Goal: Communication & Community: Answer question/provide support

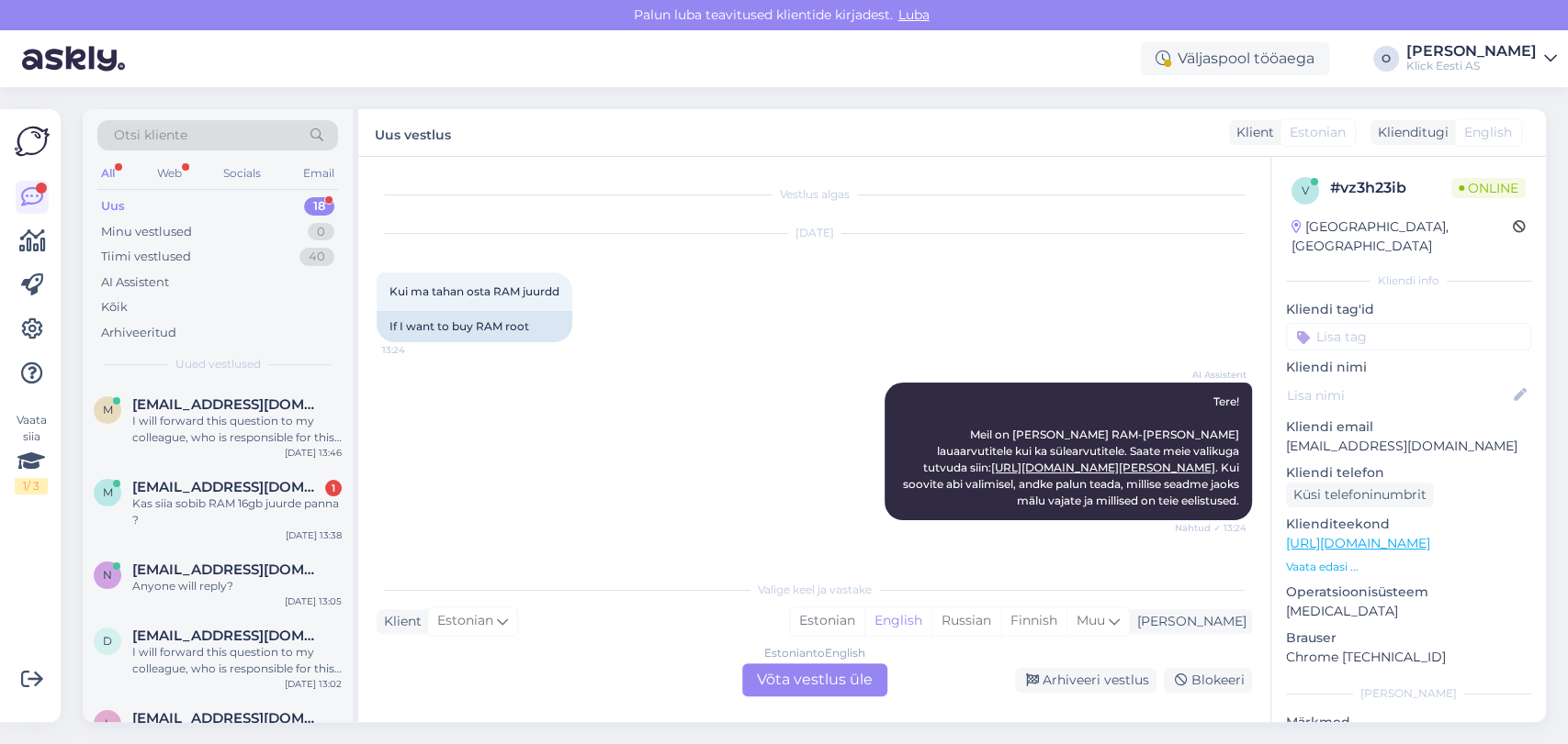
scroll to position [1329, 0]
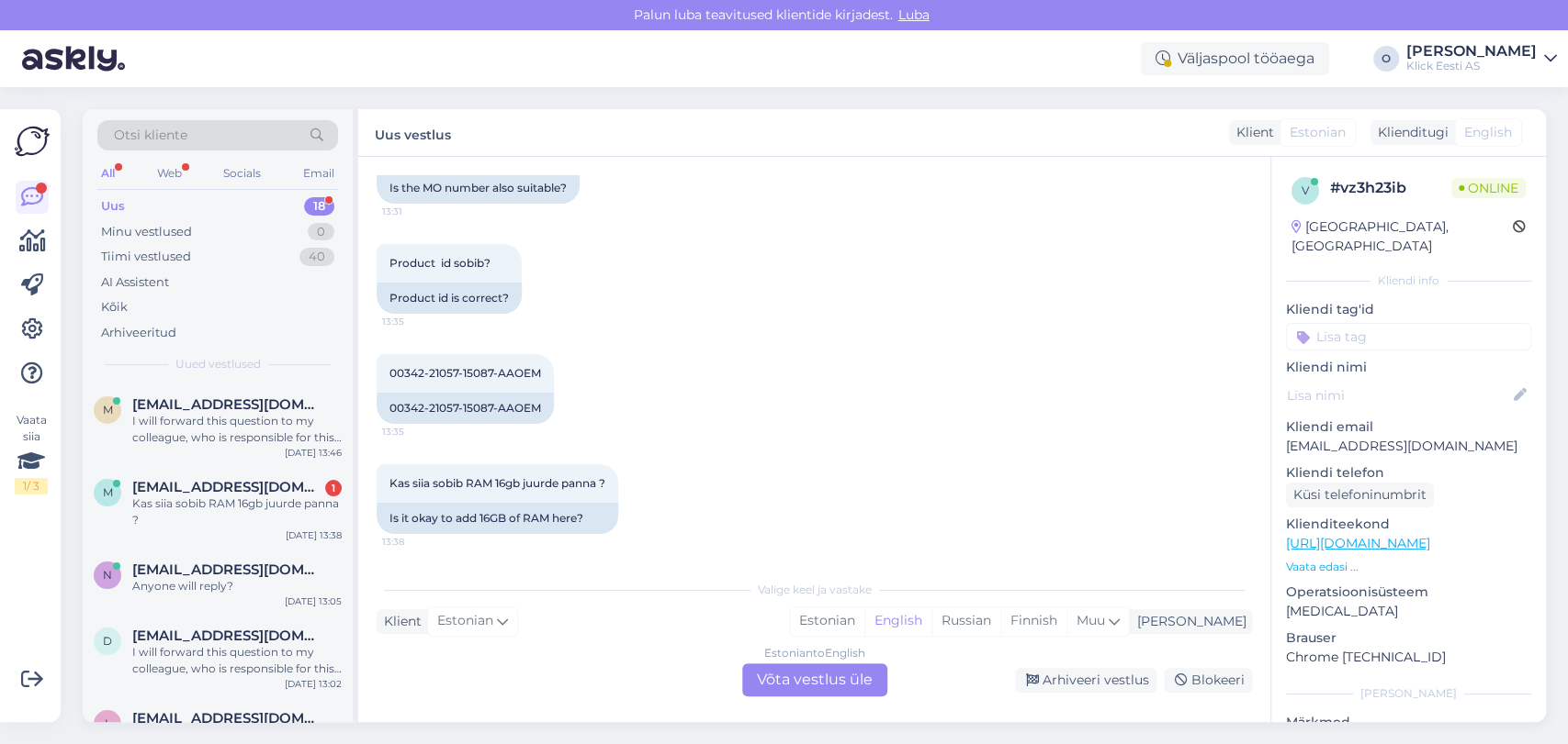
click at [234, 199] on div "Uus 18" at bounding box center [217, 206] width 240 height 26
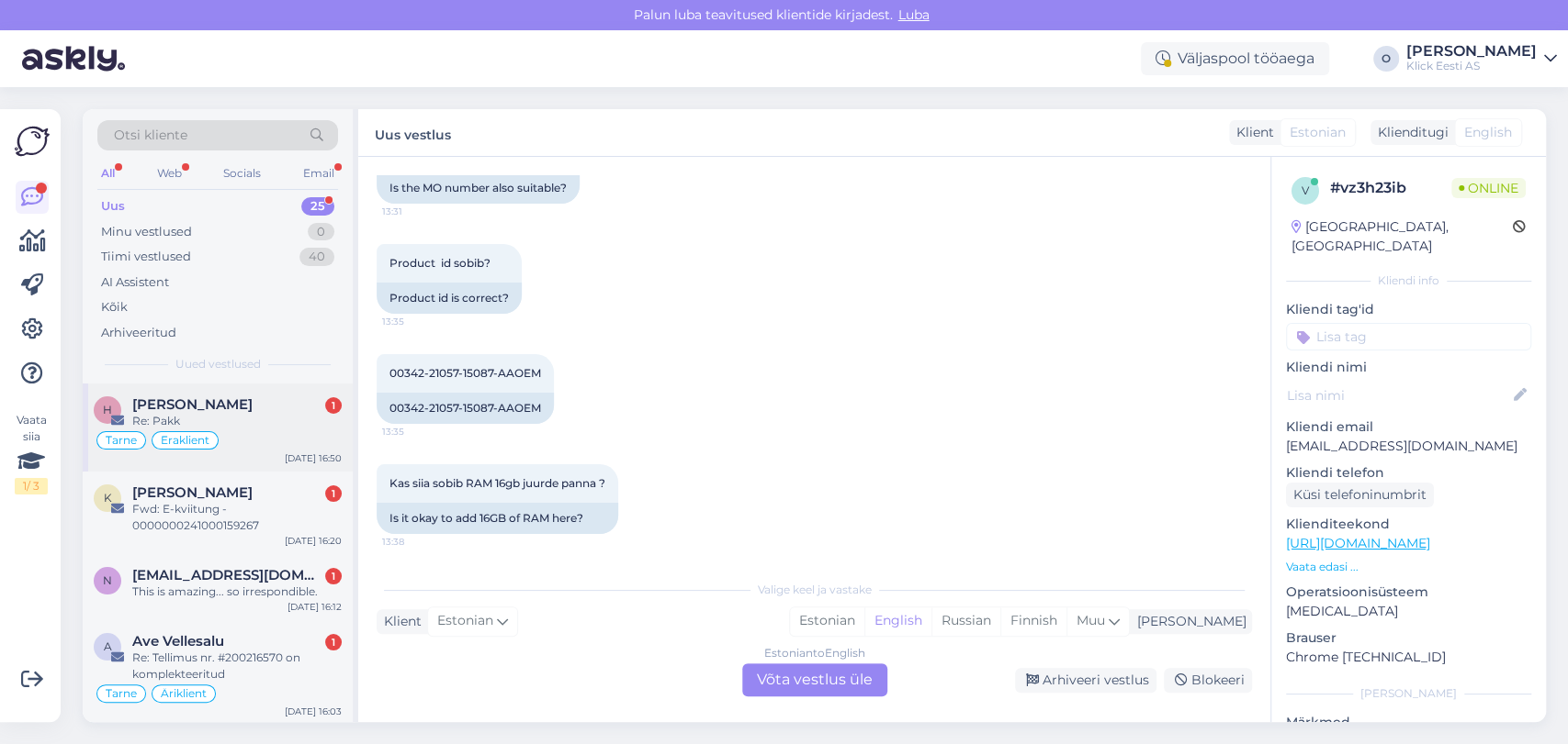
click at [176, 406] on span "[PERSON_NAME]" at bounding box center [193, 404] width 120 height 16
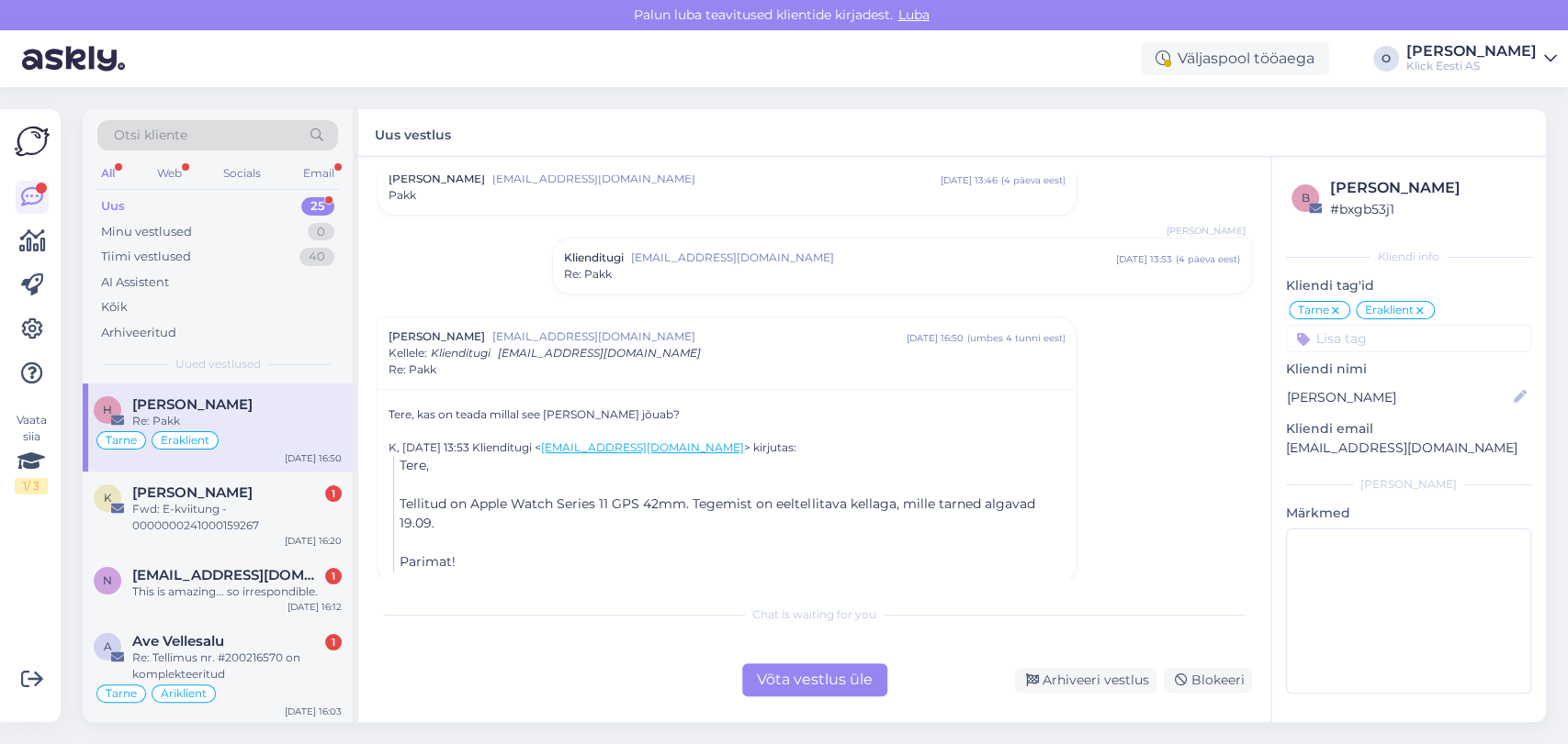
scroll to position [81, 0]
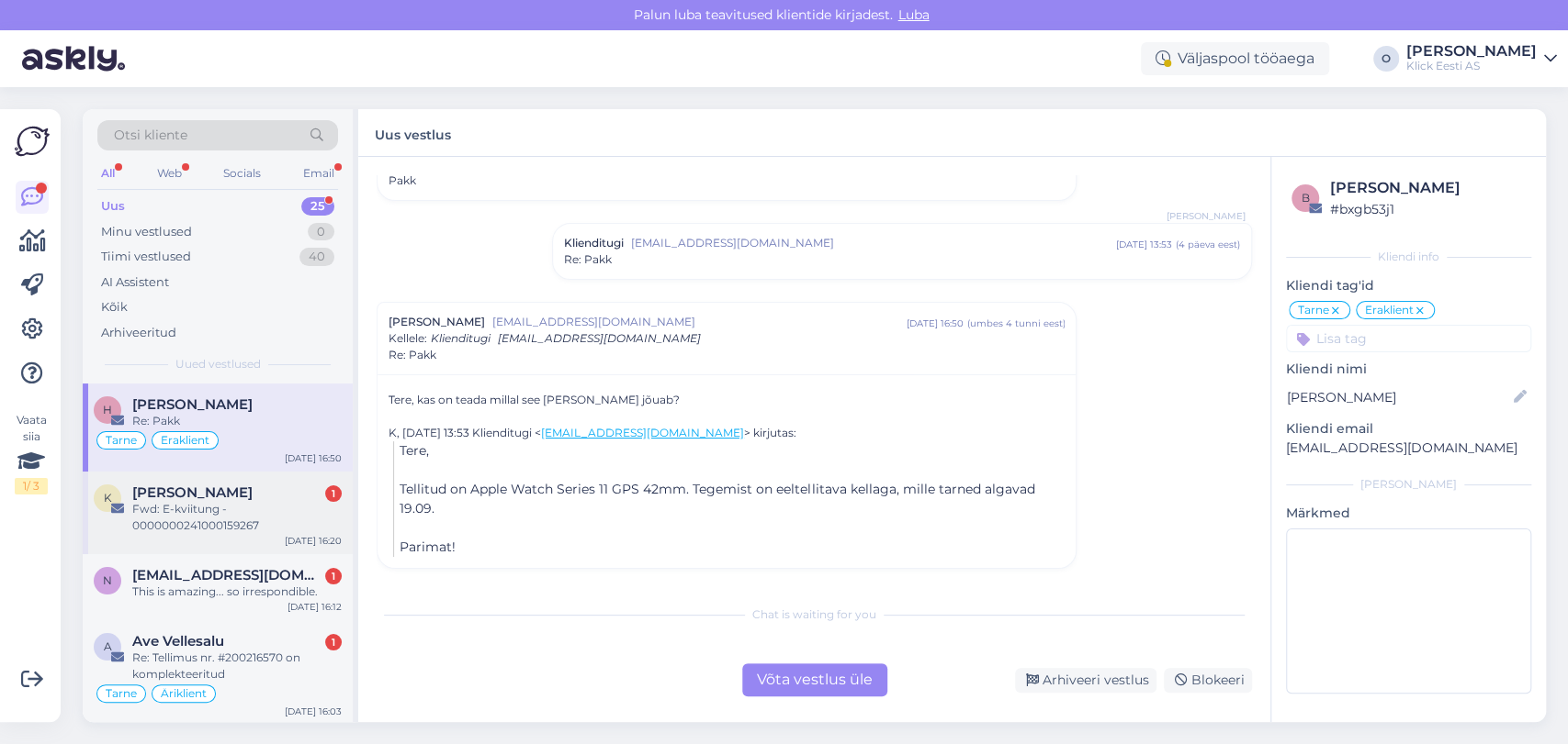
click at [199, 493] on span "[PERSON_NAME]" at bounding box center [193, 493] width 120 height 16
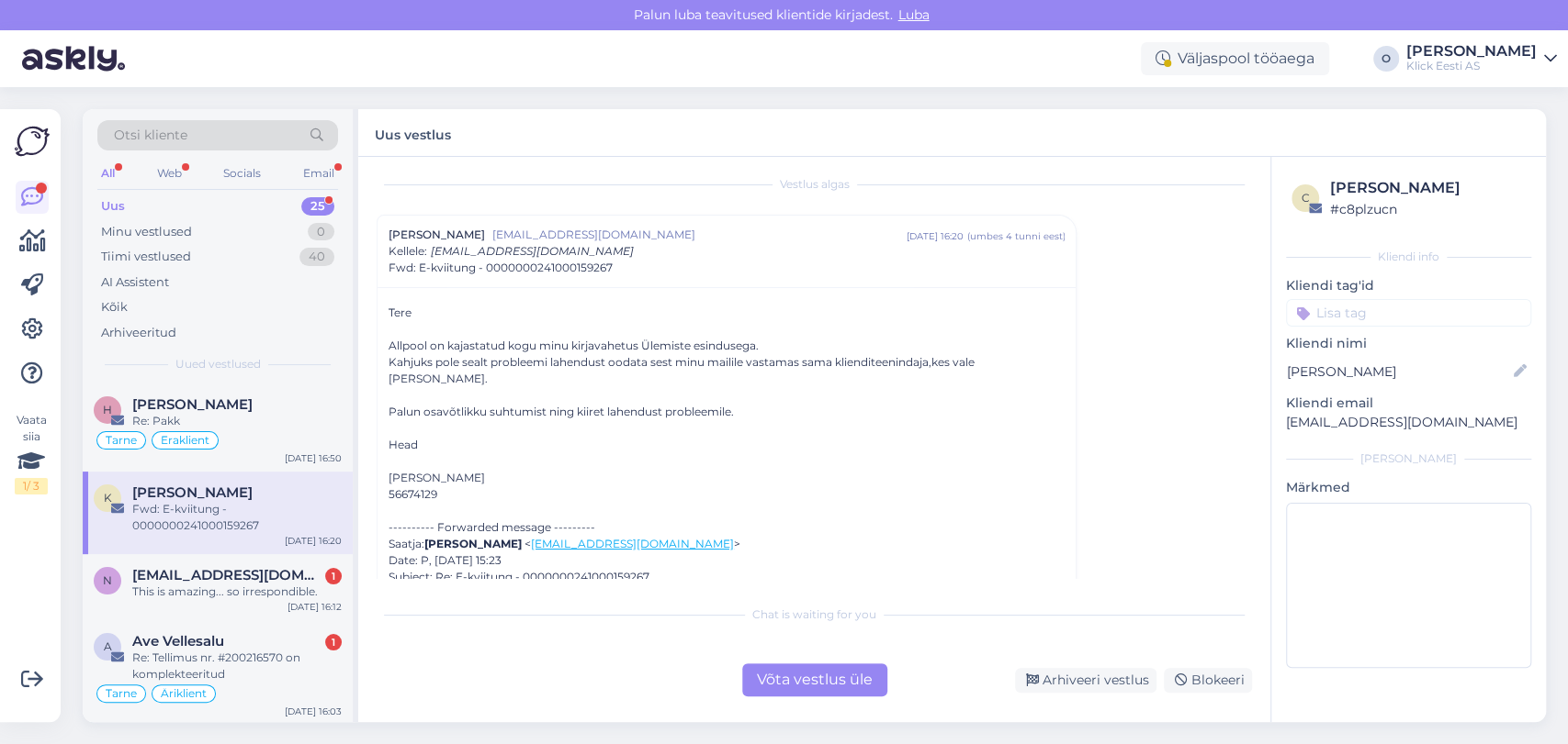
scroll to position [0, 0]
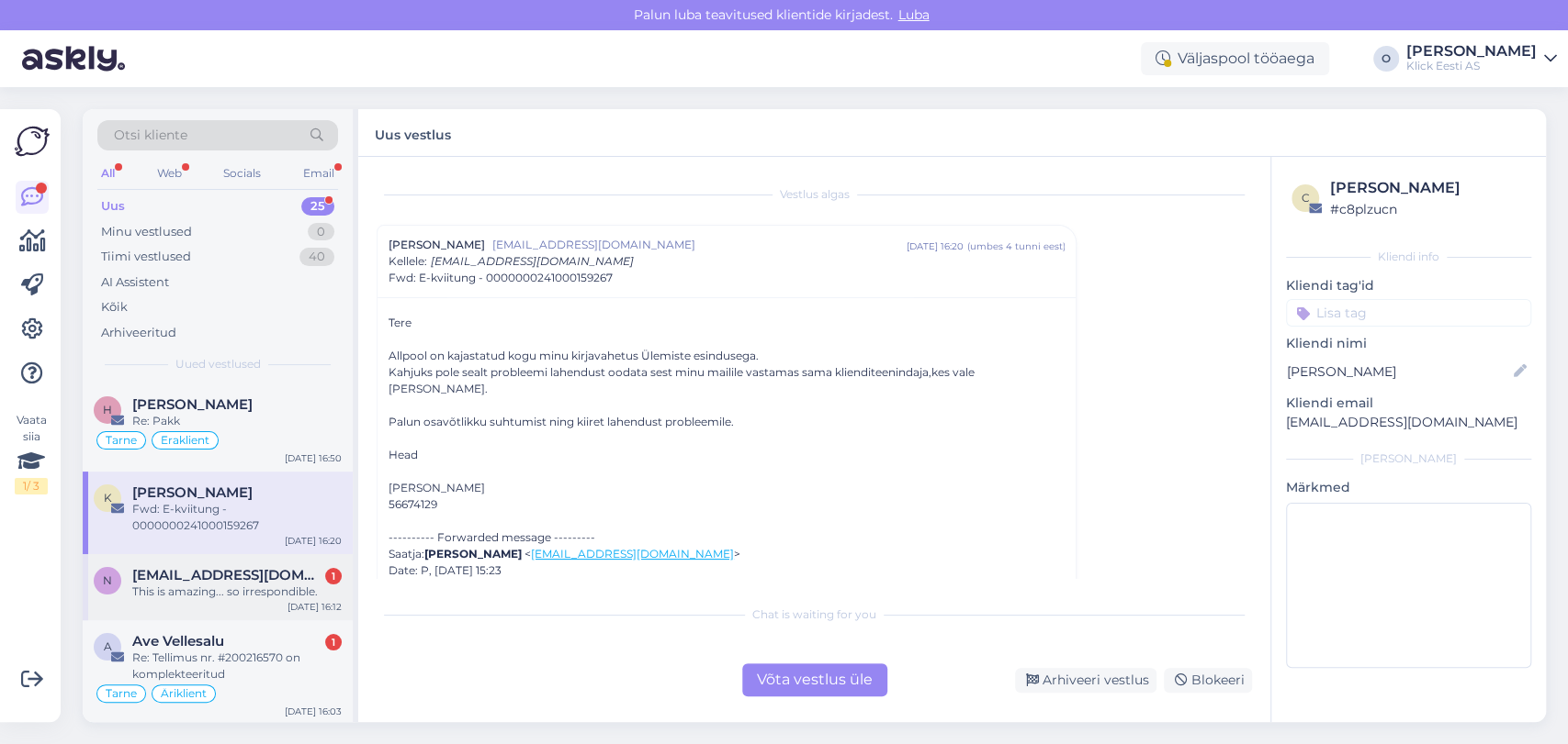
click at [234, 600] on div "n [EMAIL_ADDRESS][DOMAIN_NAME] 1 This is amazing... so irrespondible. [DATE] 16…" at bounding box center [217, 587] width 270 height 66
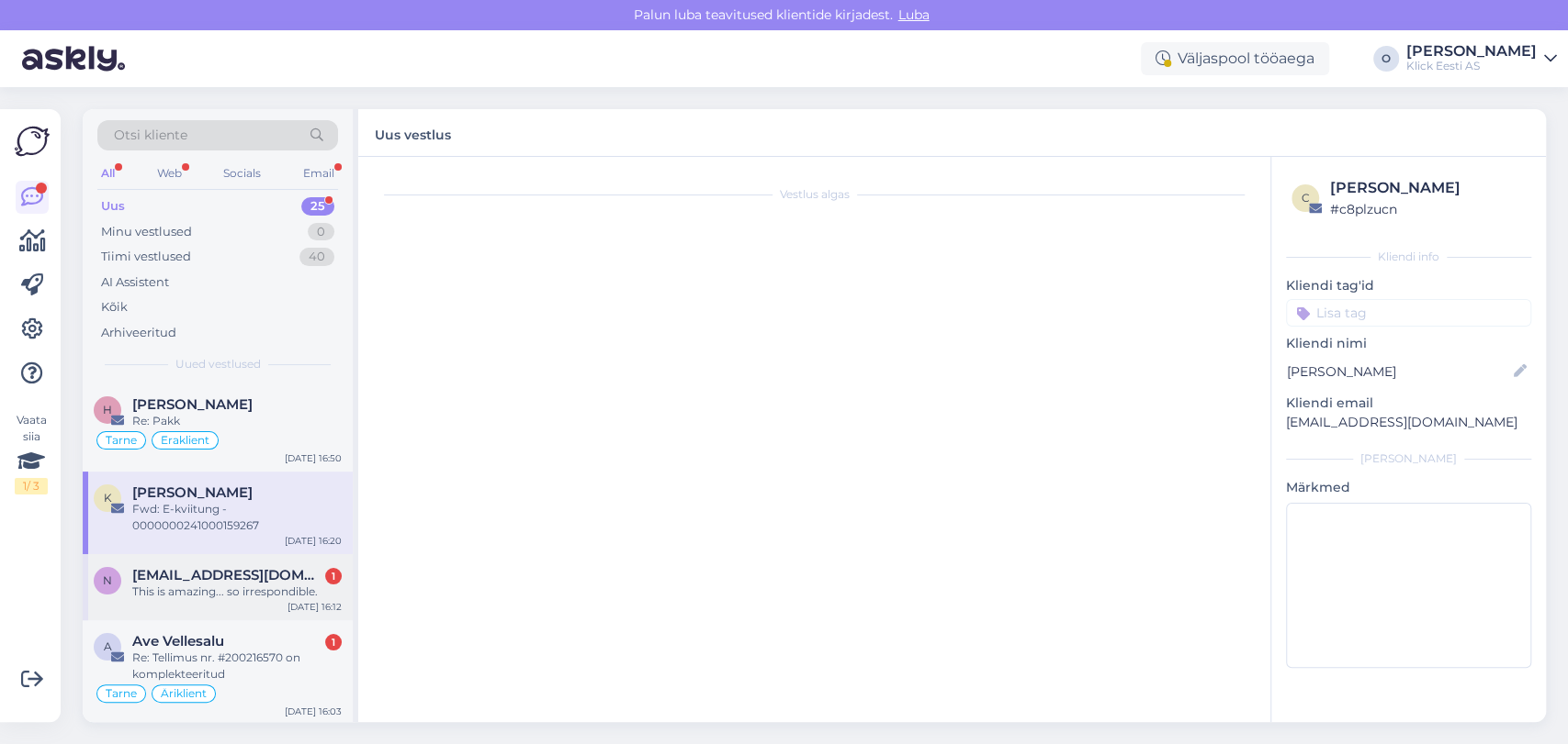
scroll to position [260, 0]
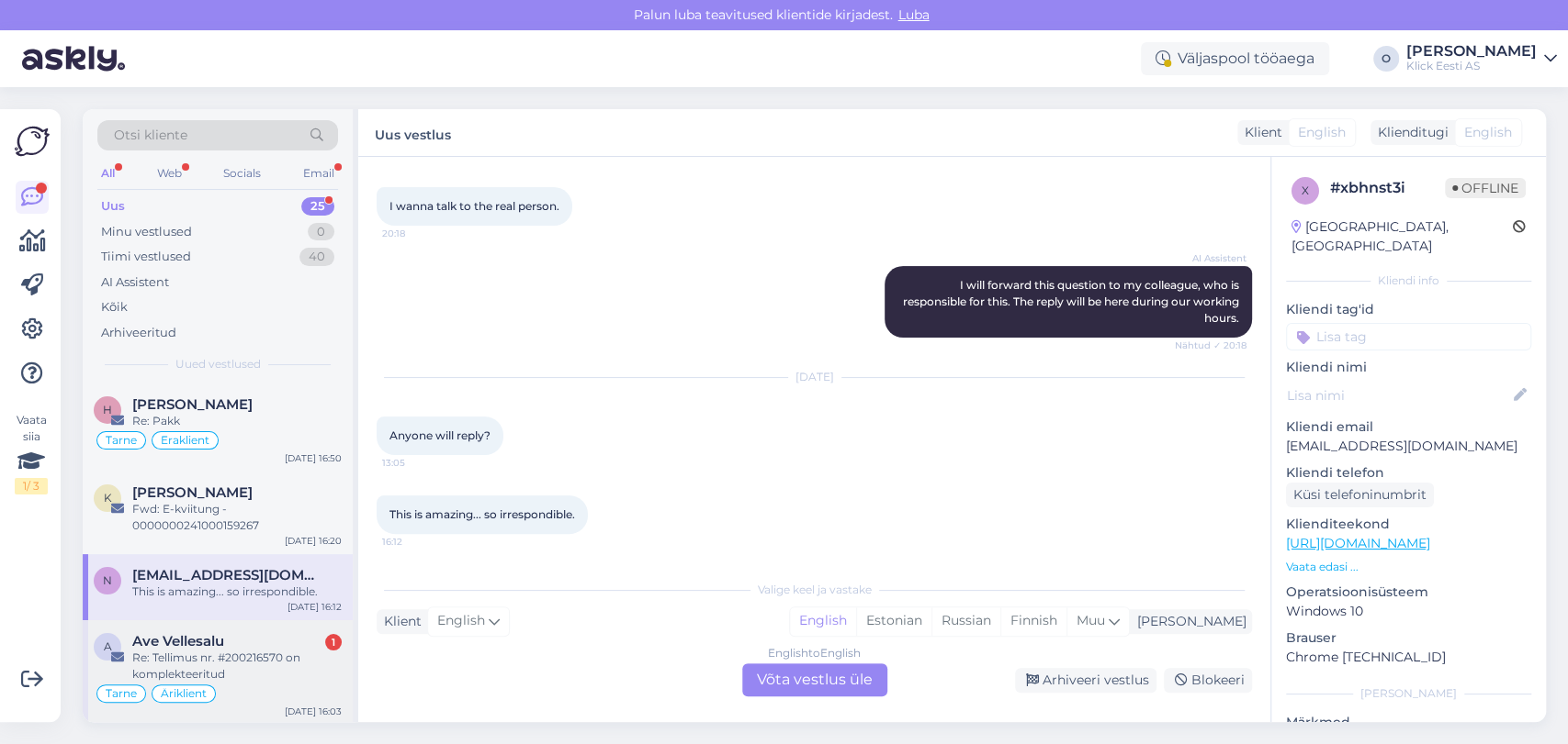
click at [233, 663] on div "Re: Tellimus nr. #200216570 on komplekteeritud" at bounding box center [237, 666] width 210 height 33
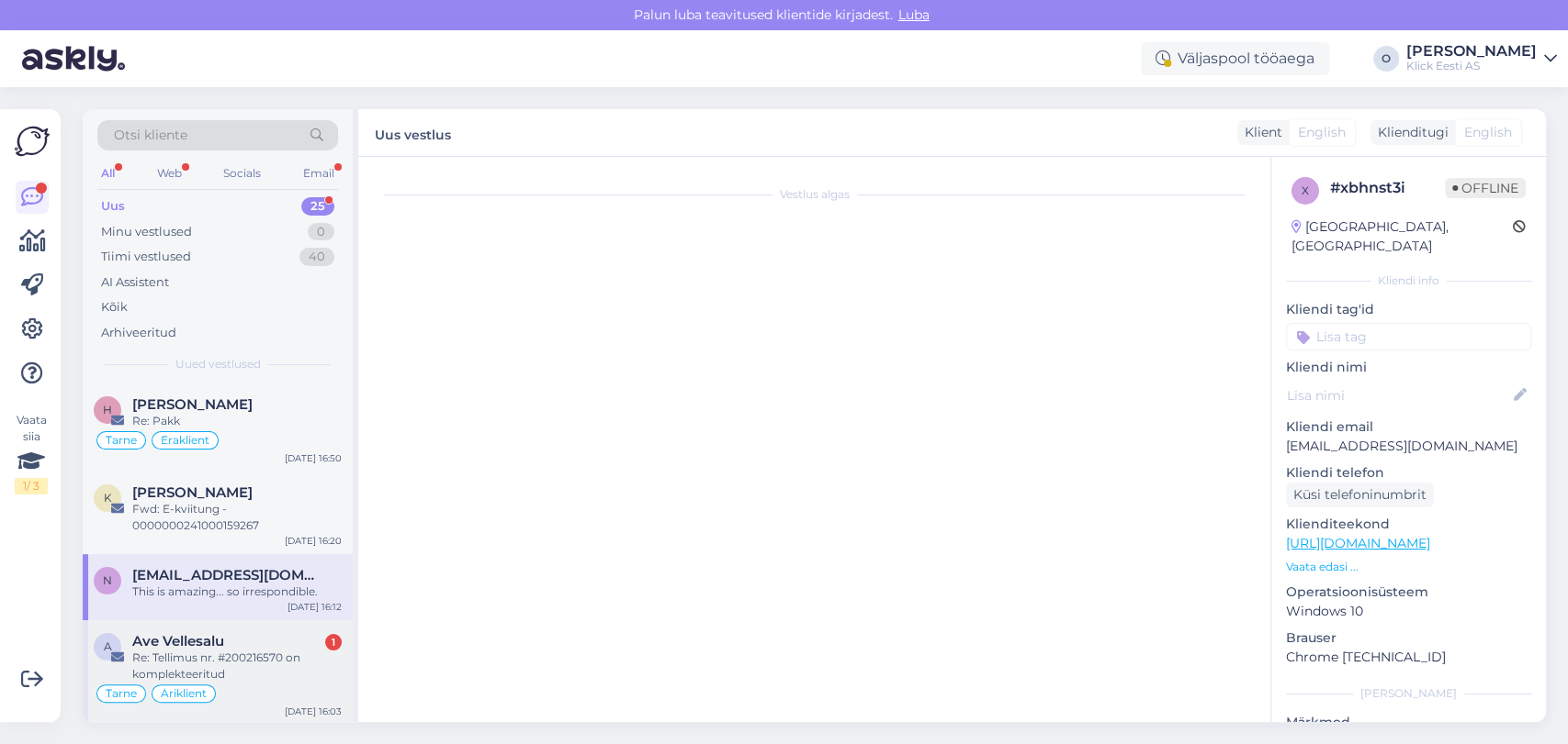
scroll to position [0, 0]
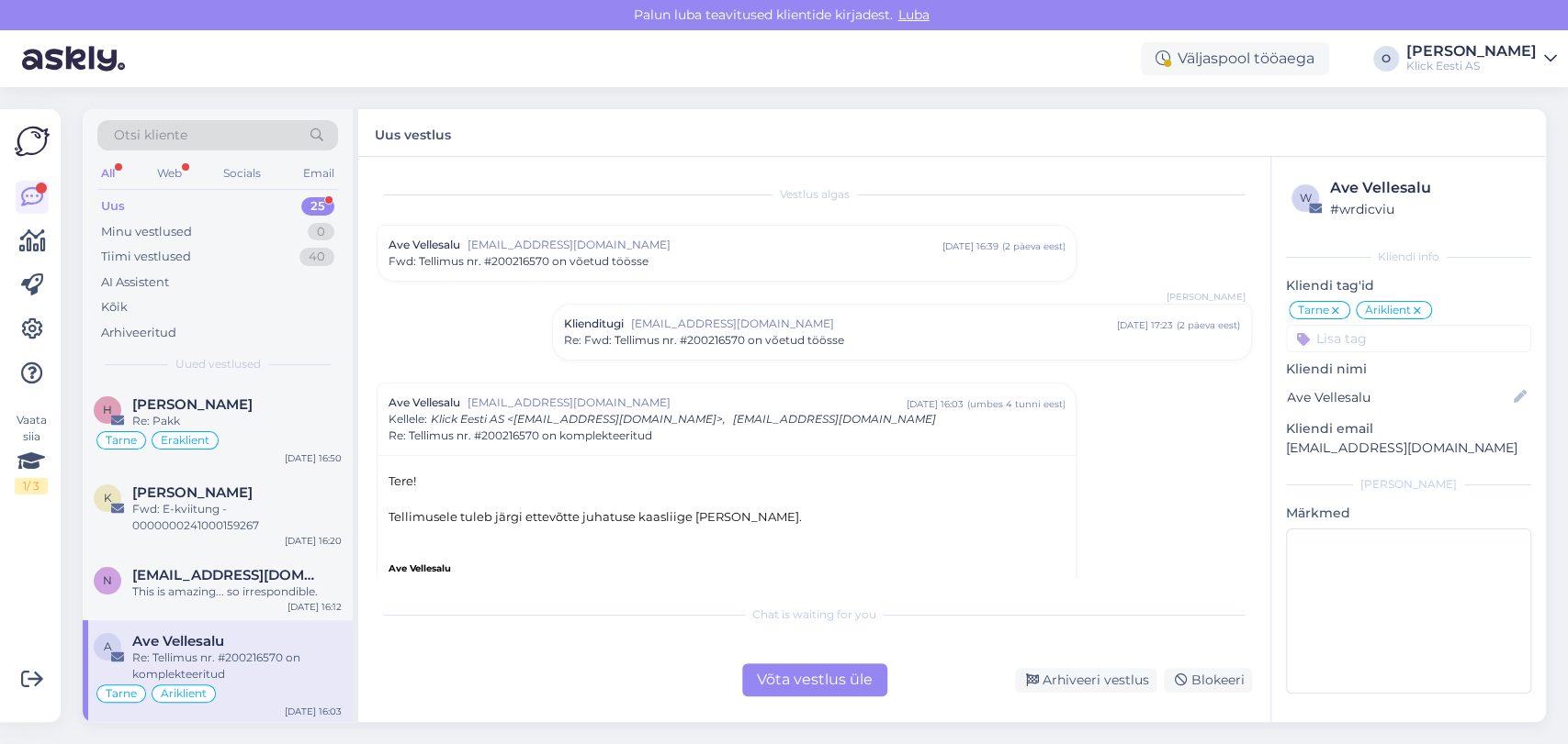
click at [294, 627] on div "A Ave Vellesalu Re: Tellimus nr. #200216570 on komplekteeritud Tarne Äriklient …" at bounding box center [217, 673] width 270 height 105
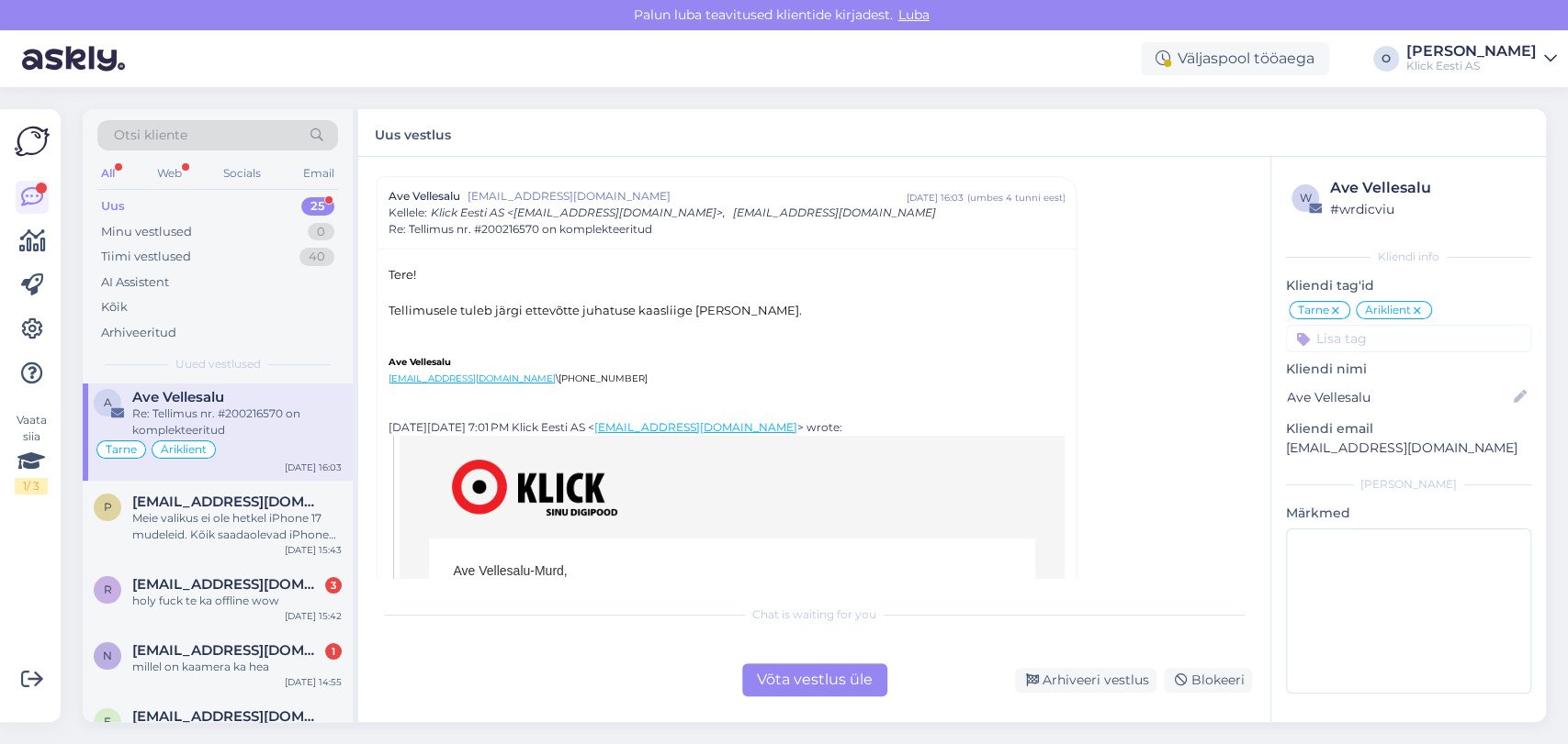
scroll to position [286, 0]
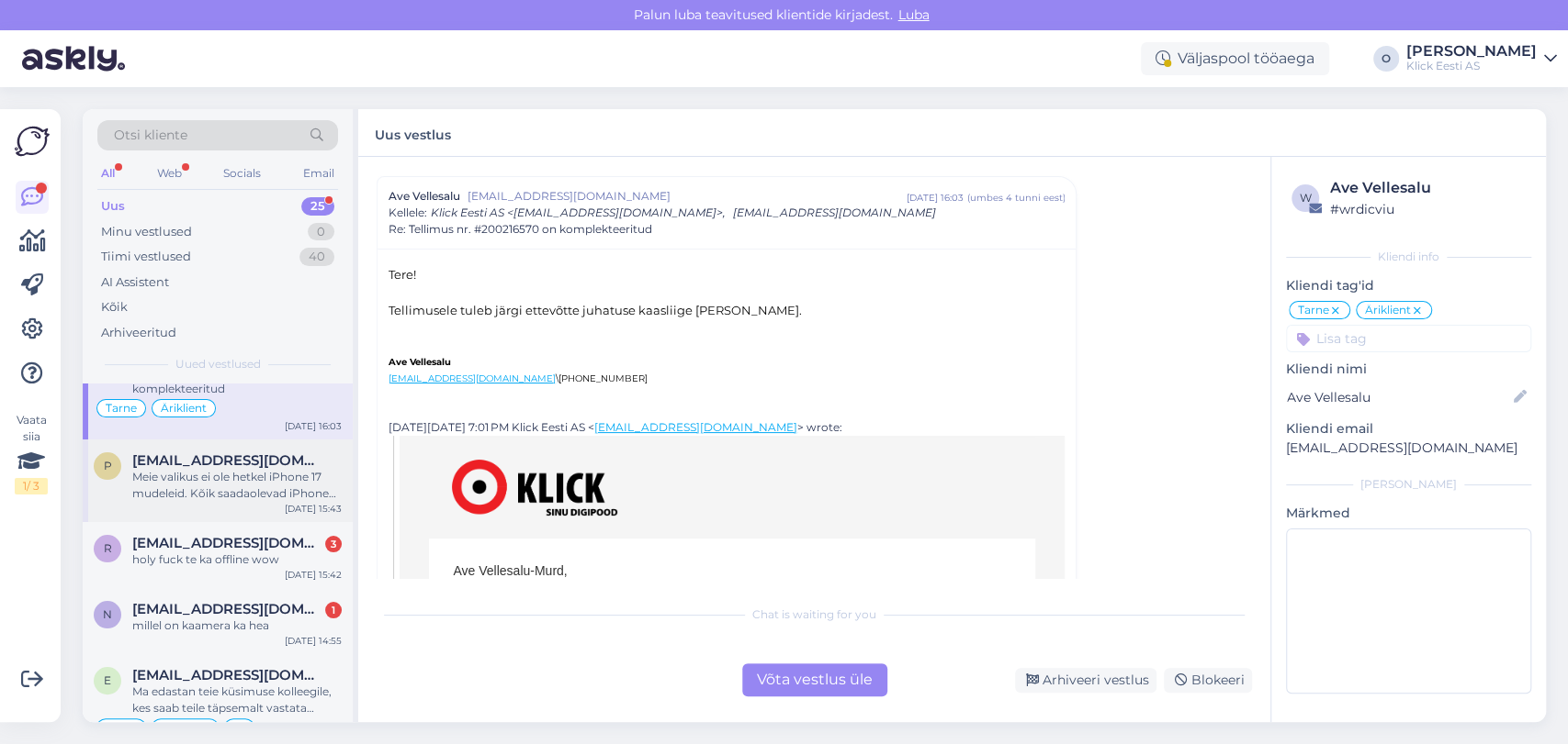
click at [236, 486] on div "Meie valikus ei ole hetkel iPhone 17 mudeleid. Kõik saadaolevad iPhone telefoni…" at bounding box center [237, 485] width 210 height 33
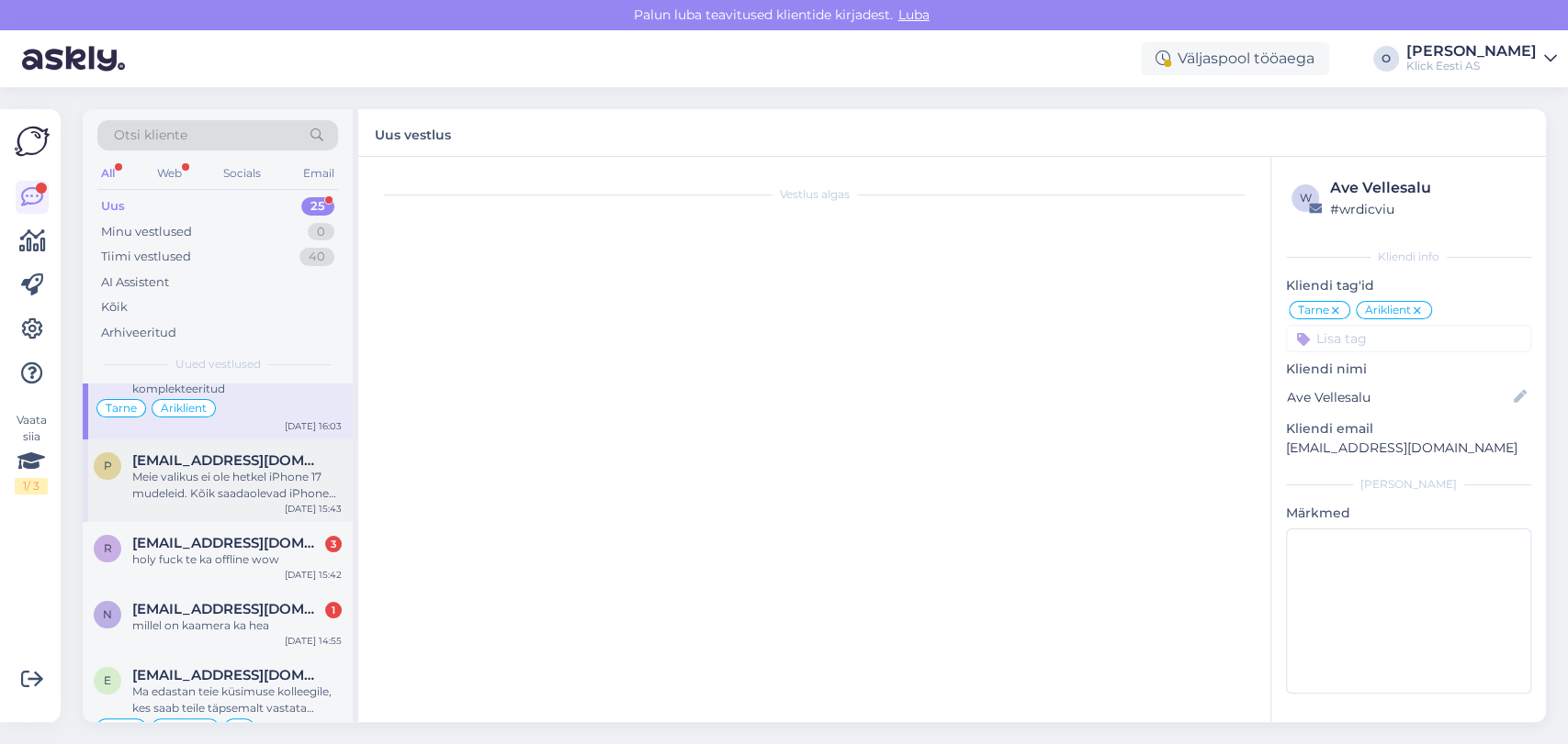
scroll to position [176, 0]
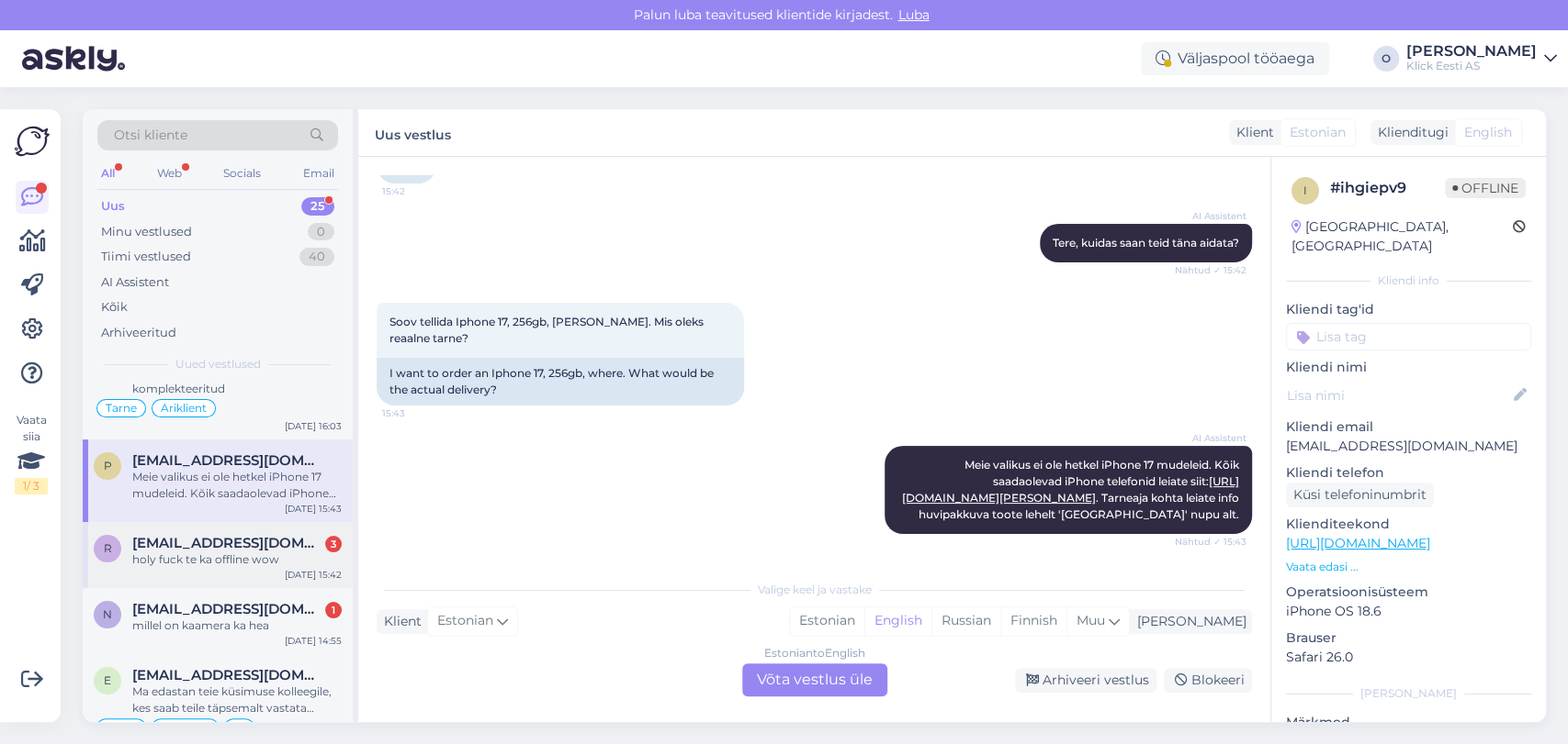
click at [214, 555] on div "holy fuck te ka offline wow" at bounding box center [237, 559] width 210 height 16
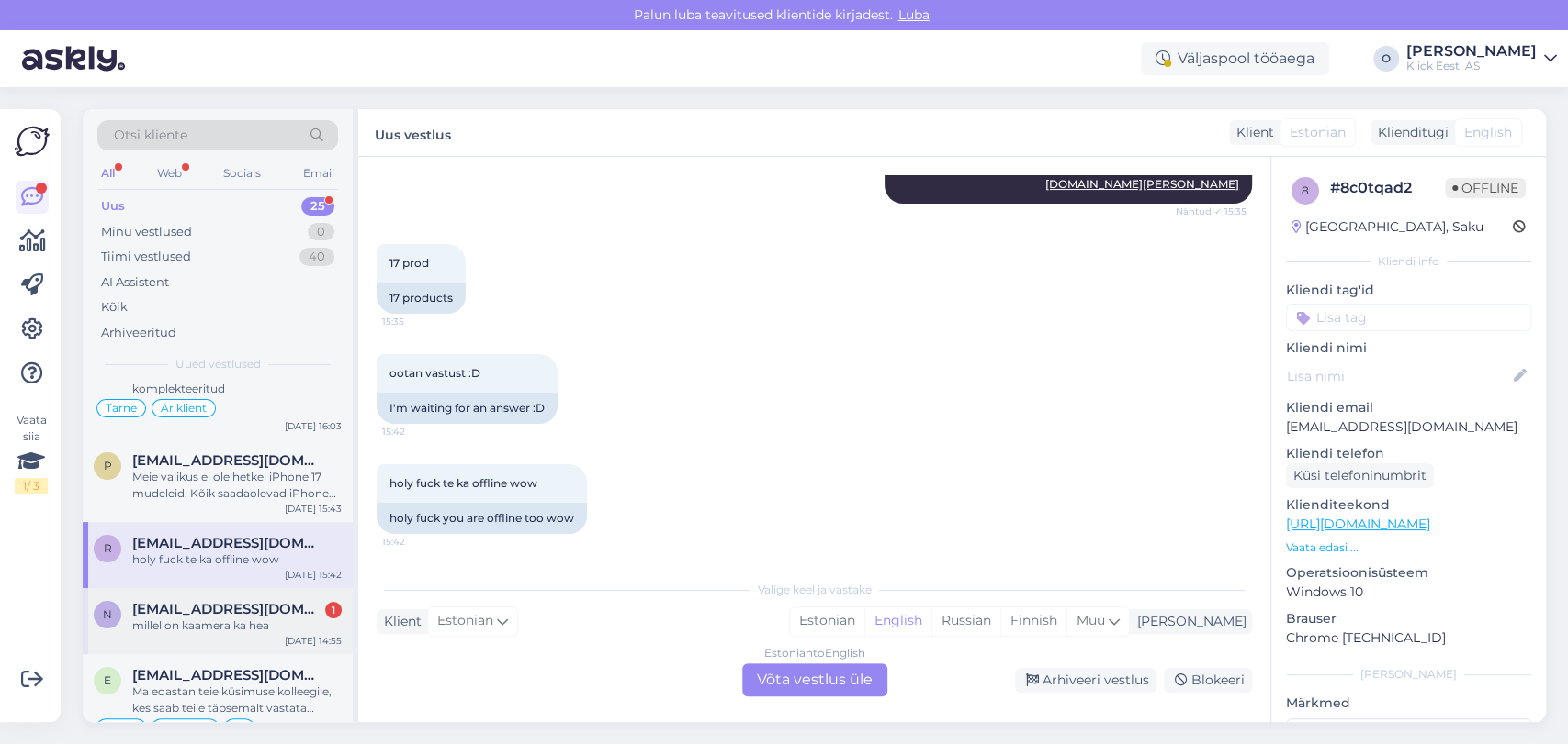
click at [201, 633] on div "millel on kaamera ka hea" at bounding box center [237, 626] width 210 height 16
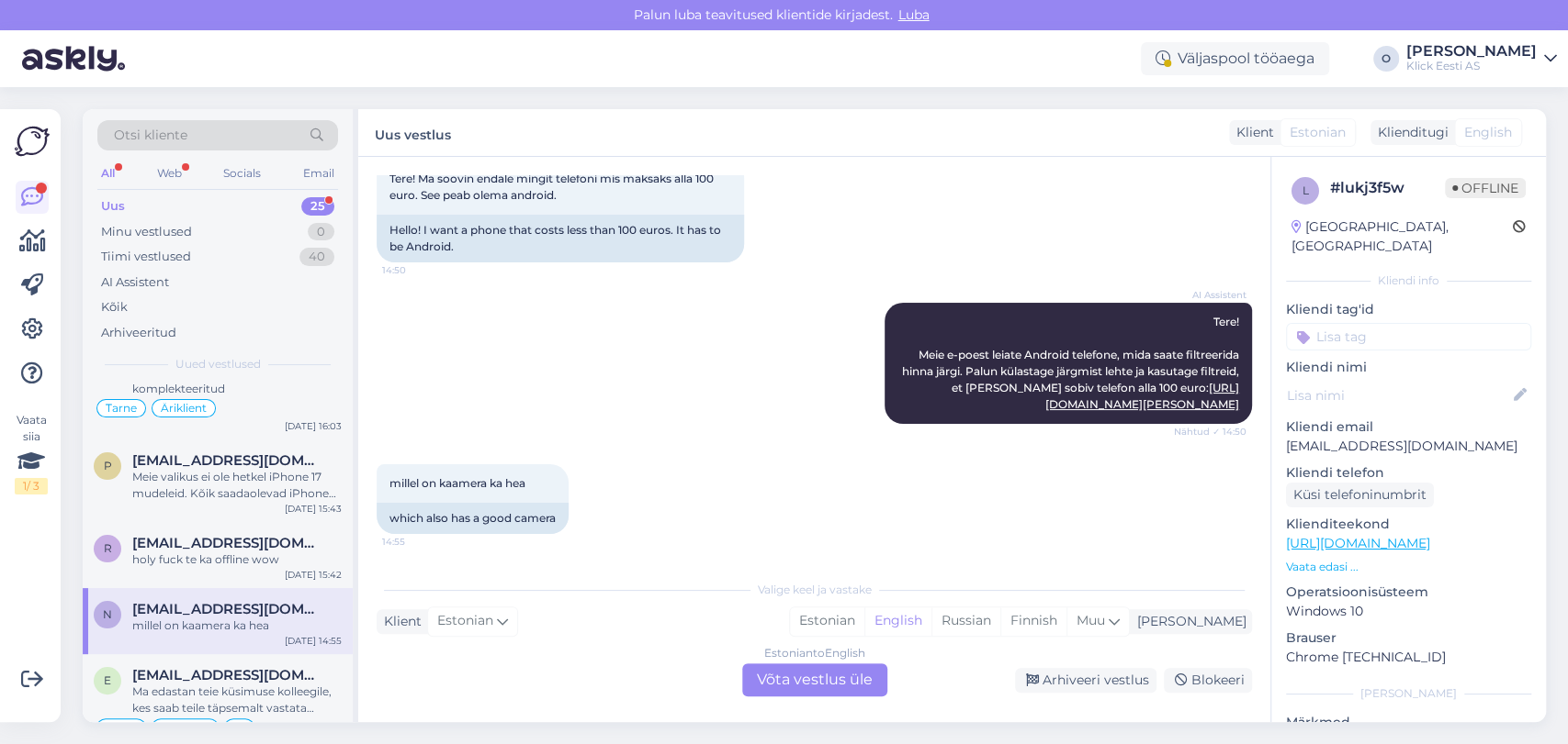
scroll to position [113, 0]
click at [200, 710] on div "Ma edastan teie küsimuse kolleegile, kes saab teile täpsemalt vastata soundbari…" at bounding box center [237, 700] width 210 height 33
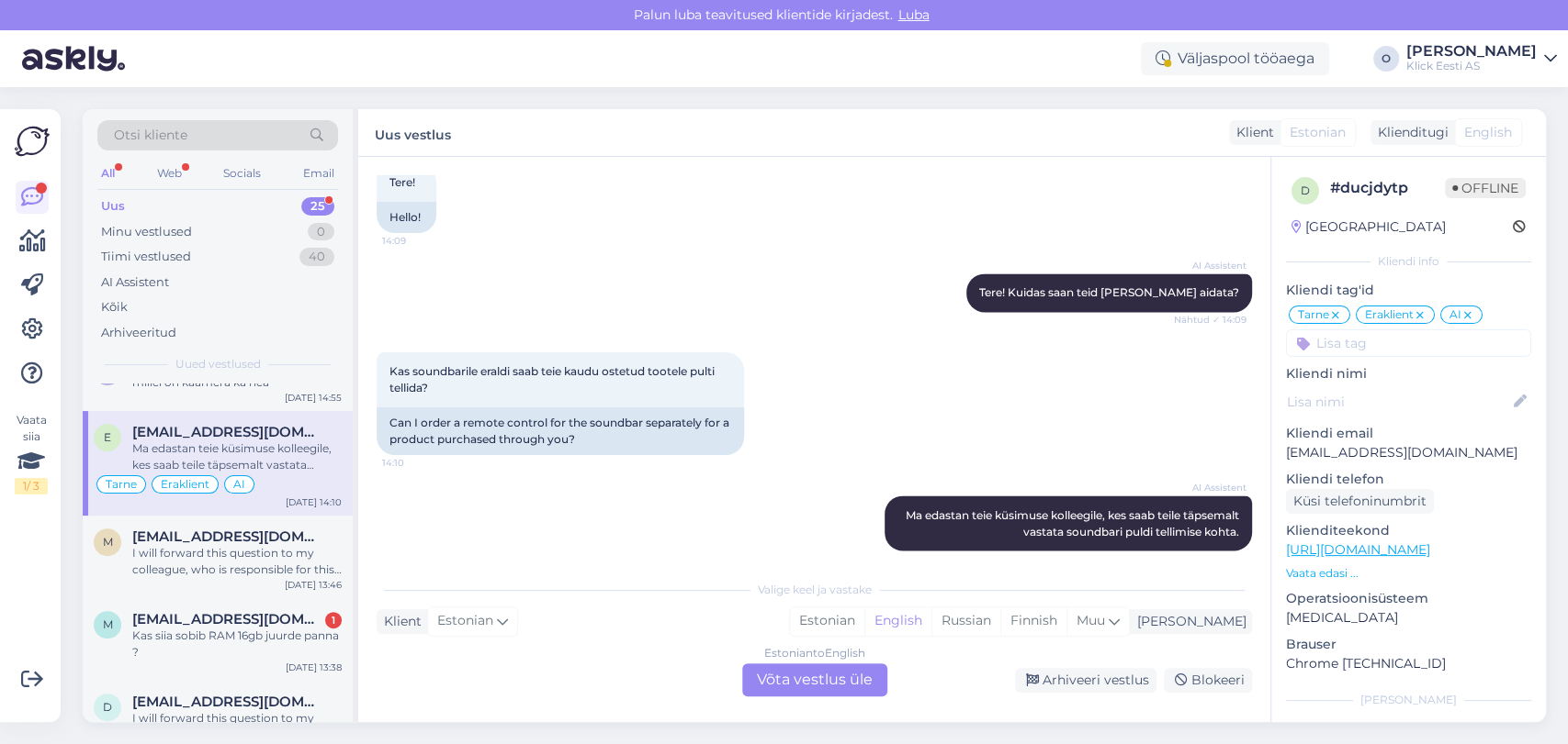
scroll to position [530, 0]
click at [199, 530] on span "[EMAIL_ADDRESS][DOMAIN_NAME]" at bounding box center [228, 535] width 191 height 16
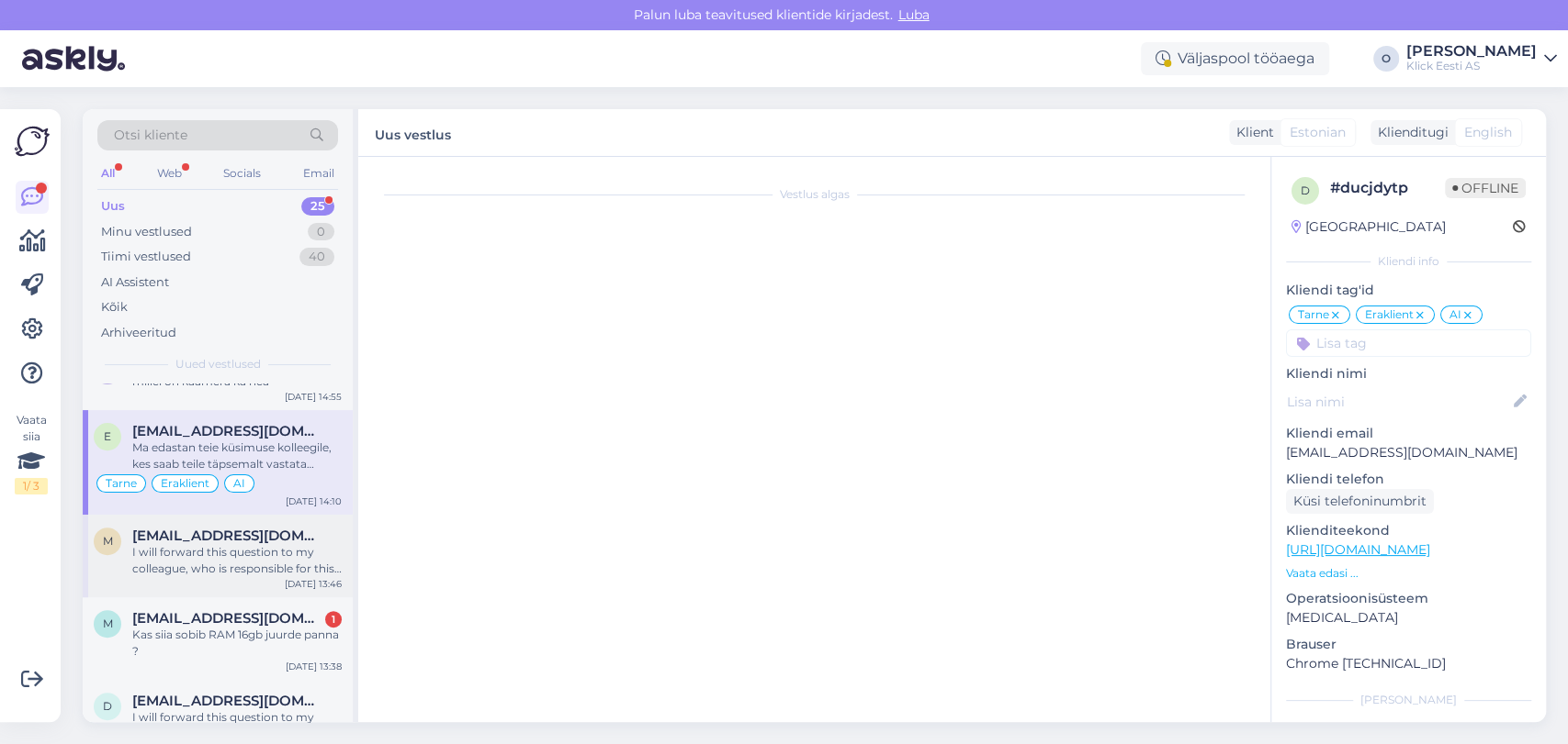
scroll to position [223, 0]
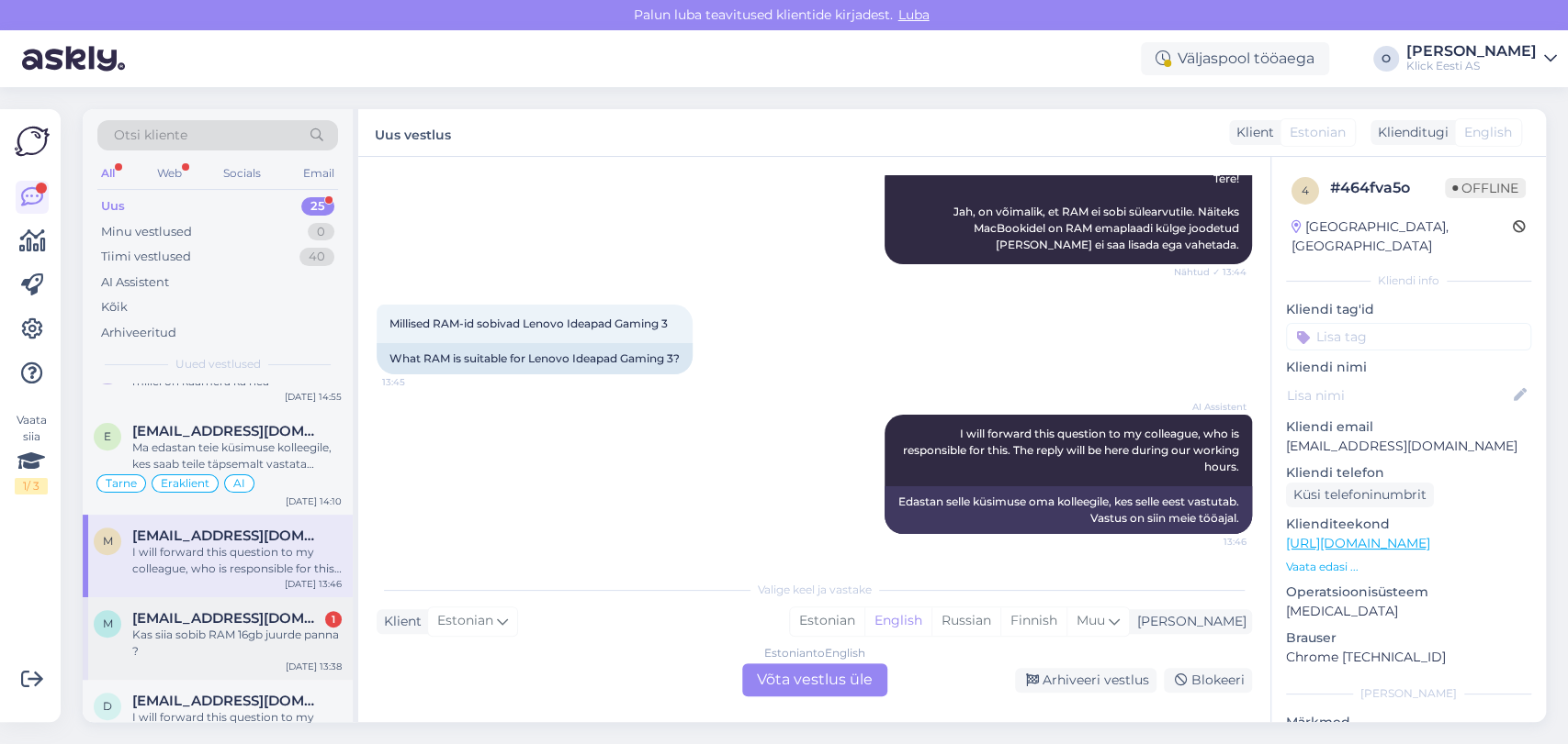
click at [209, 639] on div "Kas siia sobib RAM 16gb juurde panna ?" at bounding box center [237, 643] width 210 height 33
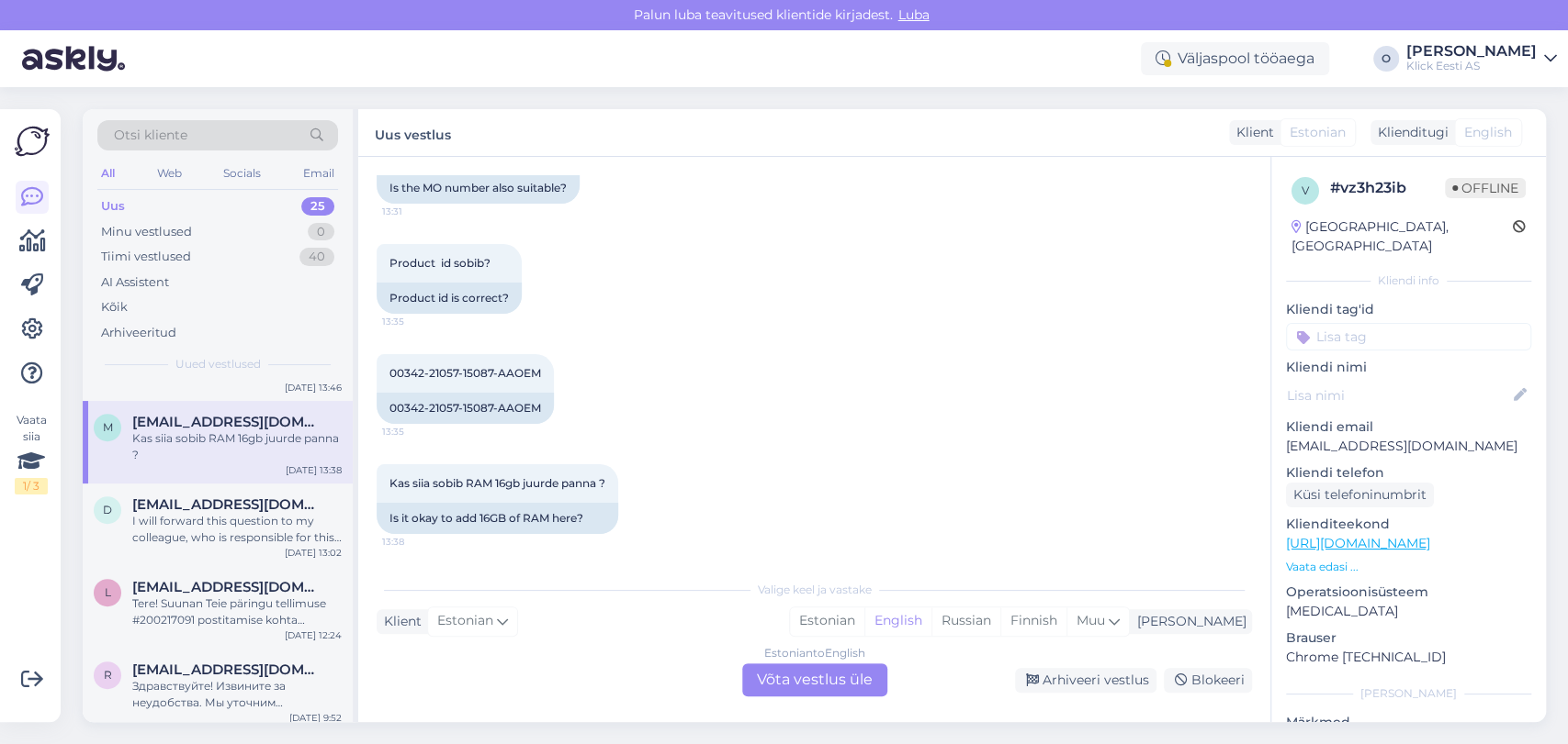
scroll to position [734, 0]
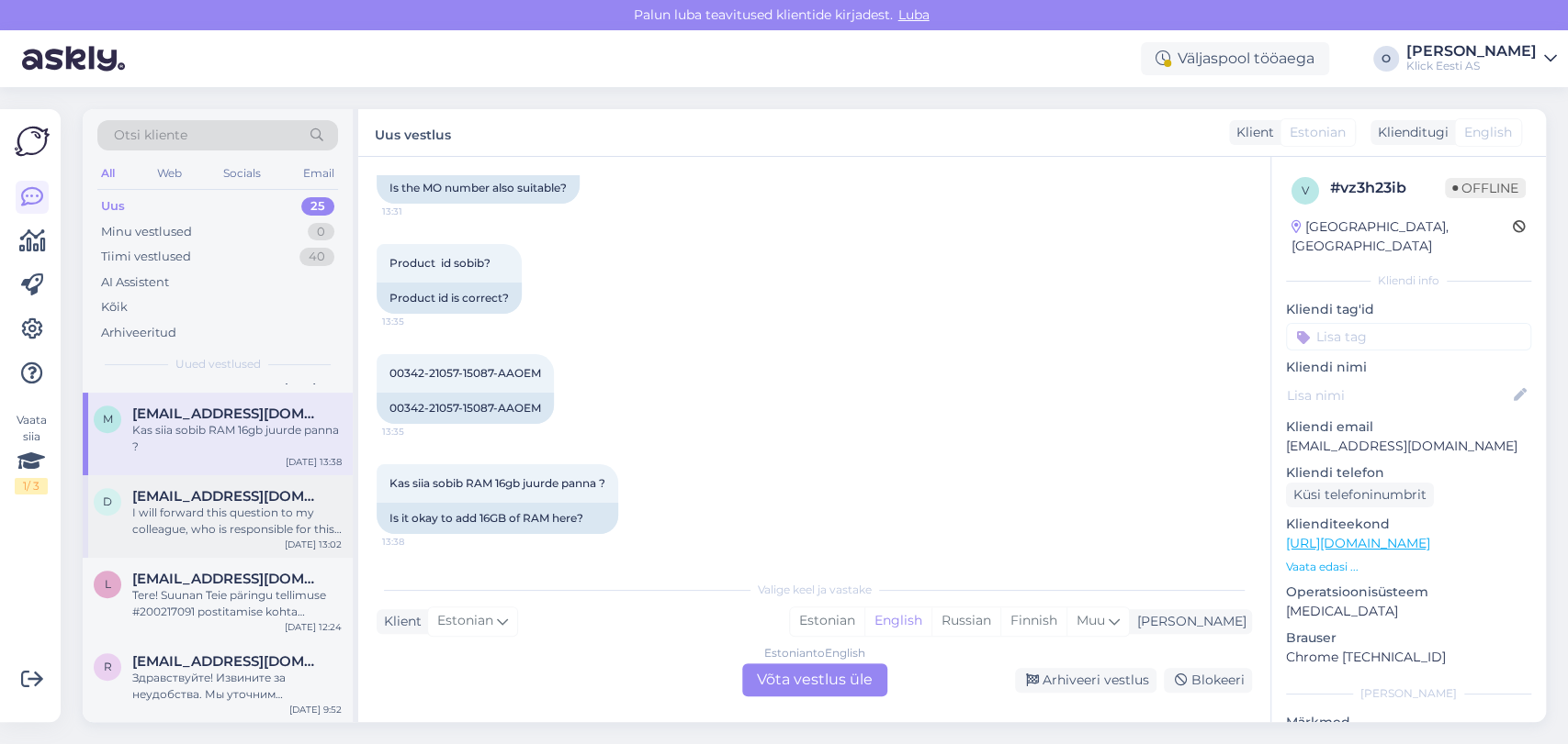
click at [193, 528] on div "I will forward this question to my colleague, who is responsible for this. The …" at bounding box center [237, 521] width 210 height 33
